Goal: Information Seeking & Learning: Learn about a topic

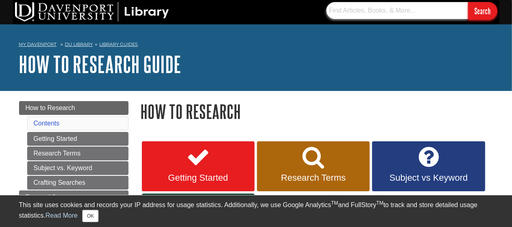
click at [342, 13] on input "text" at bounding box center [397, 10] width 142 height 17
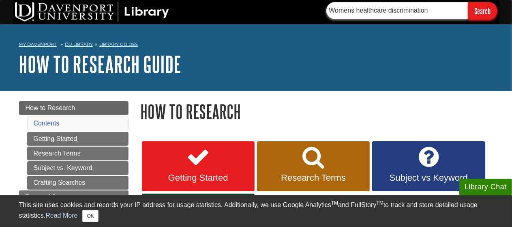
type input "Womens healthcare discrimination"
click at [468, 2] on input "Search" at bounding box center [482, 10] width 29 height 17
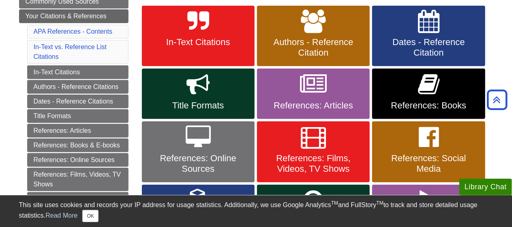
scroll to position [159, 0]
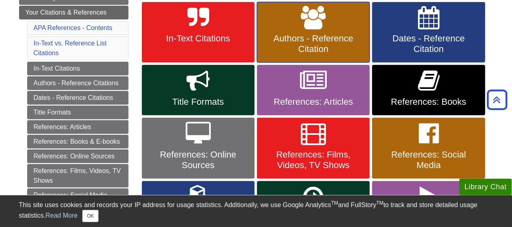
click at [318, 37] on span "Authors - Reference Citation" at bounding box center [313, 43] width 101 height 21
